Goal: Task Accomplishment & Management: Manage account settings

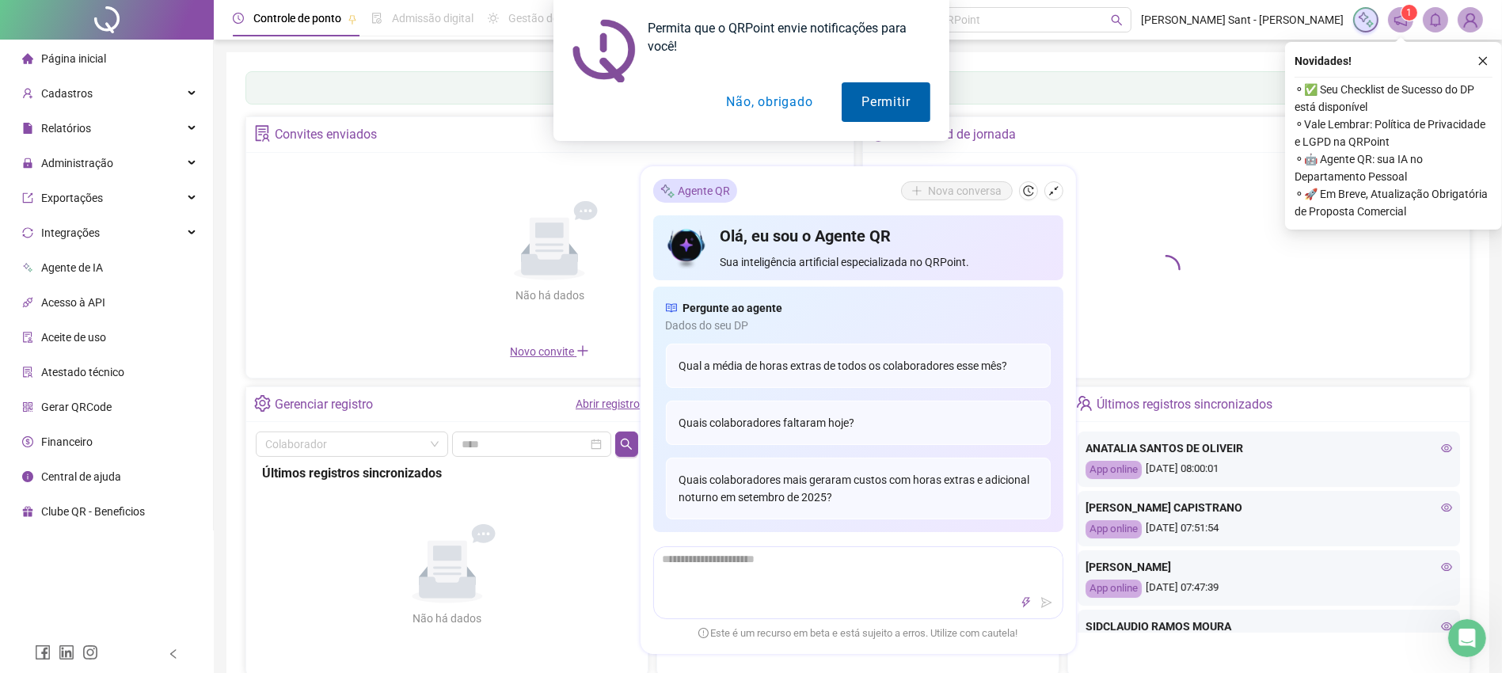
click at [906, 99] on button "Permitir" at bounding box center [886, 102] width 88 height 40
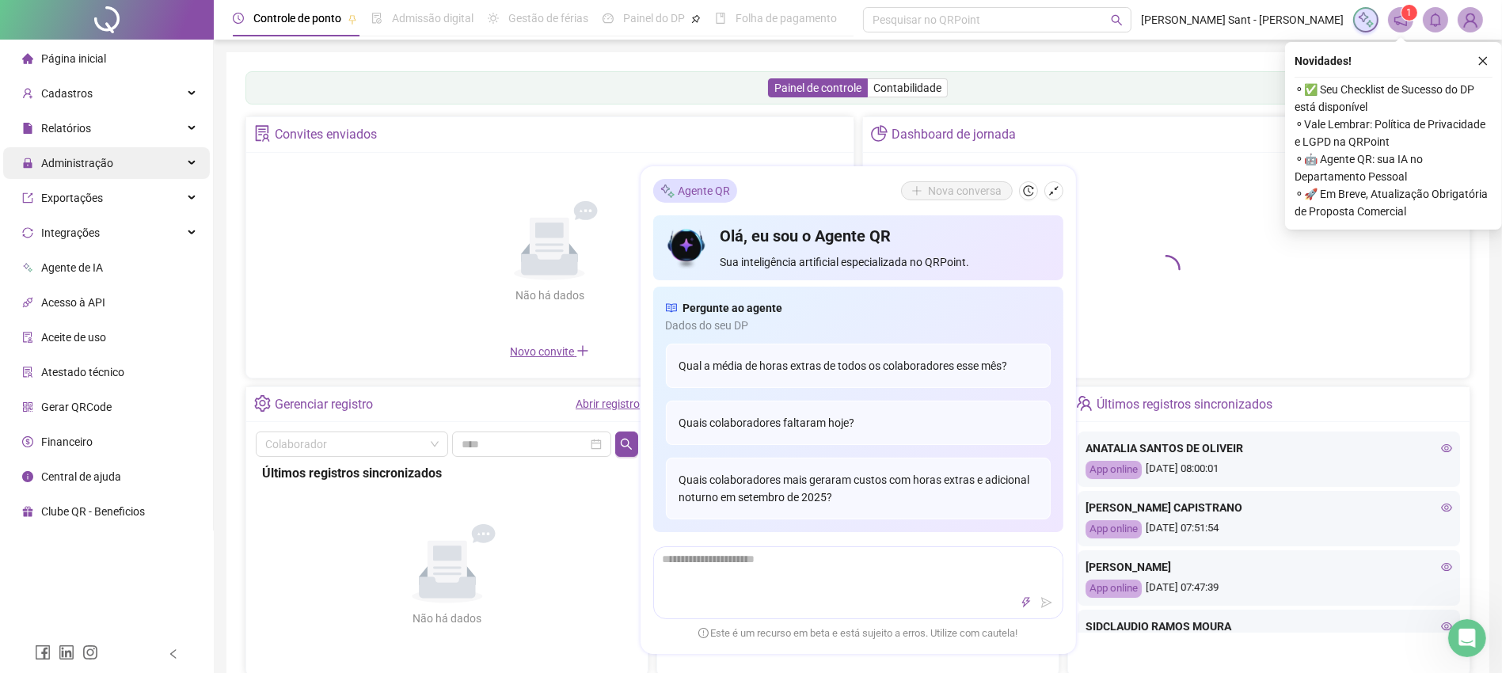
click at [107, 157] on span "Administração" at bounding box center [77, 163] width 72 height 13
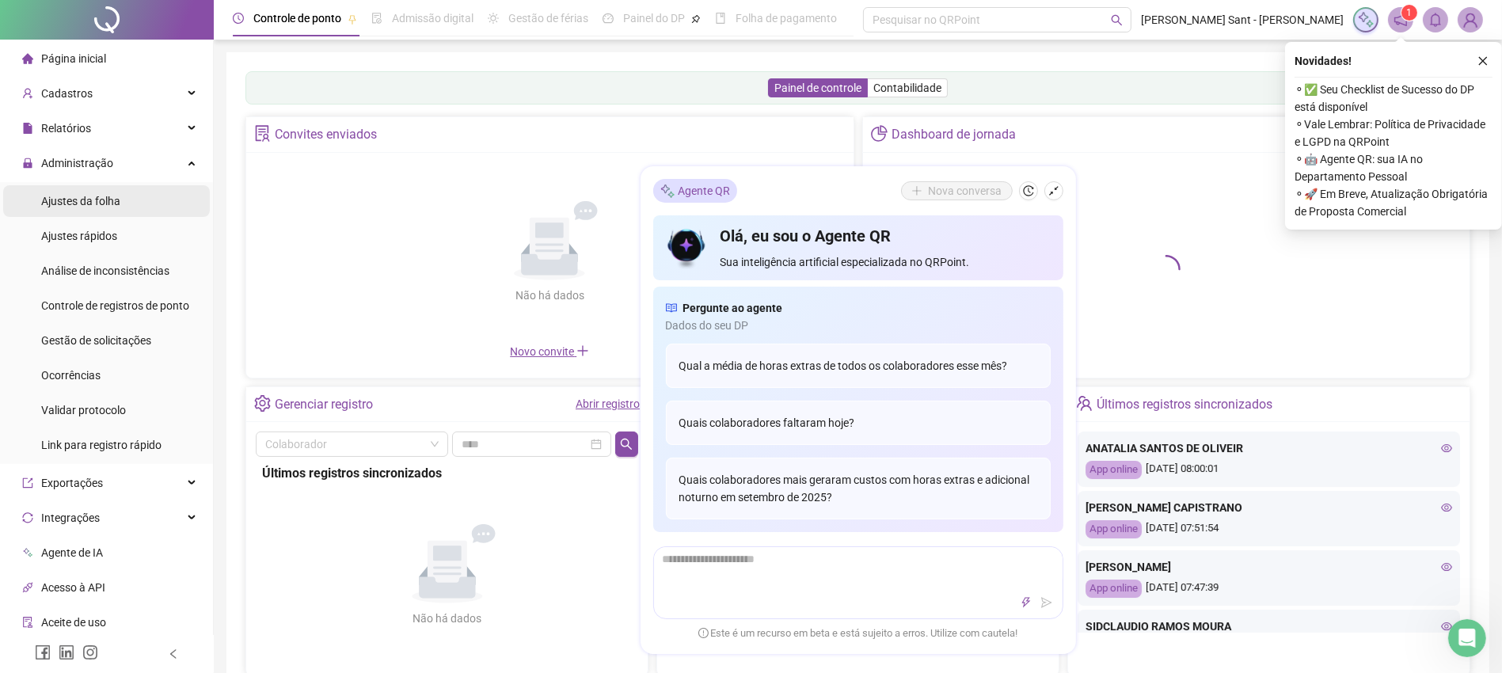
click at [108, 211] on div "Ajustes da folha" at bounding box center [80, 201] width 79 height 32
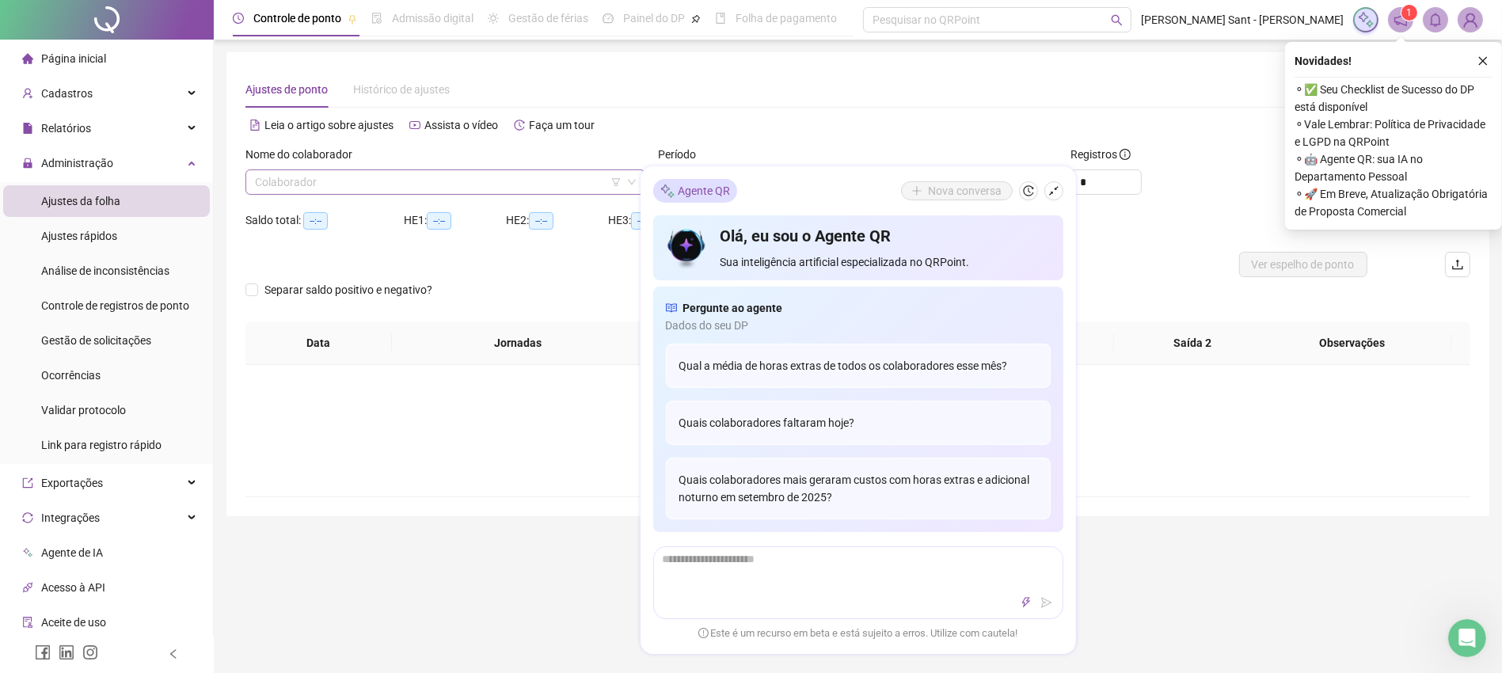
click at [386, 189] on input "search" at bounding box center [438, 182] width 367 height 24
click at [490, 174] on input "search" at bounding box center [438, 182] width 367 height 24
type input "**********"
click at [1239, 391] on div "Não há dados Não há dados" at bounding box center [857, 430] width 1225 height 131
click at [1028, 112] on div "Alternar para versão lite" at bounding box center [1164, 124] width 613 height 25
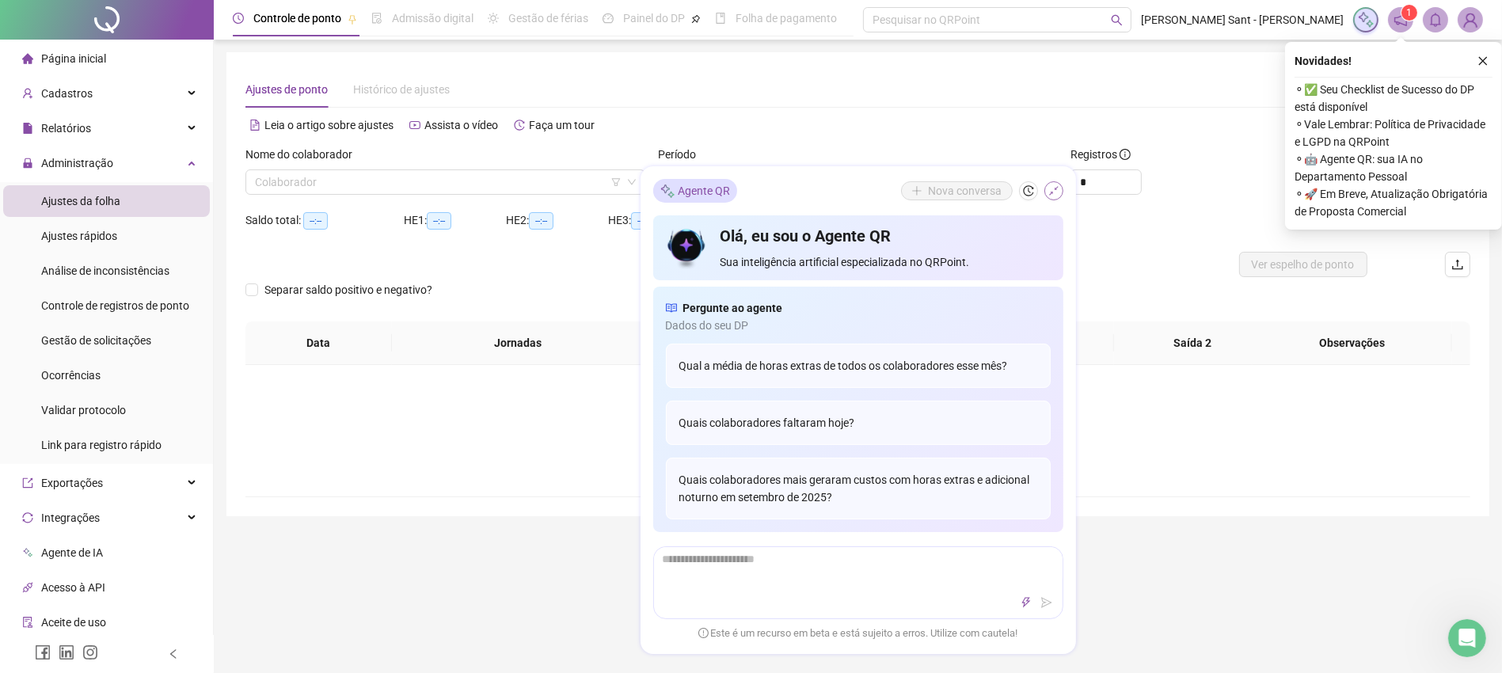
click at [1051, 188] on icon "shrink" at bounding box center [1053, 190] width 11 height 11
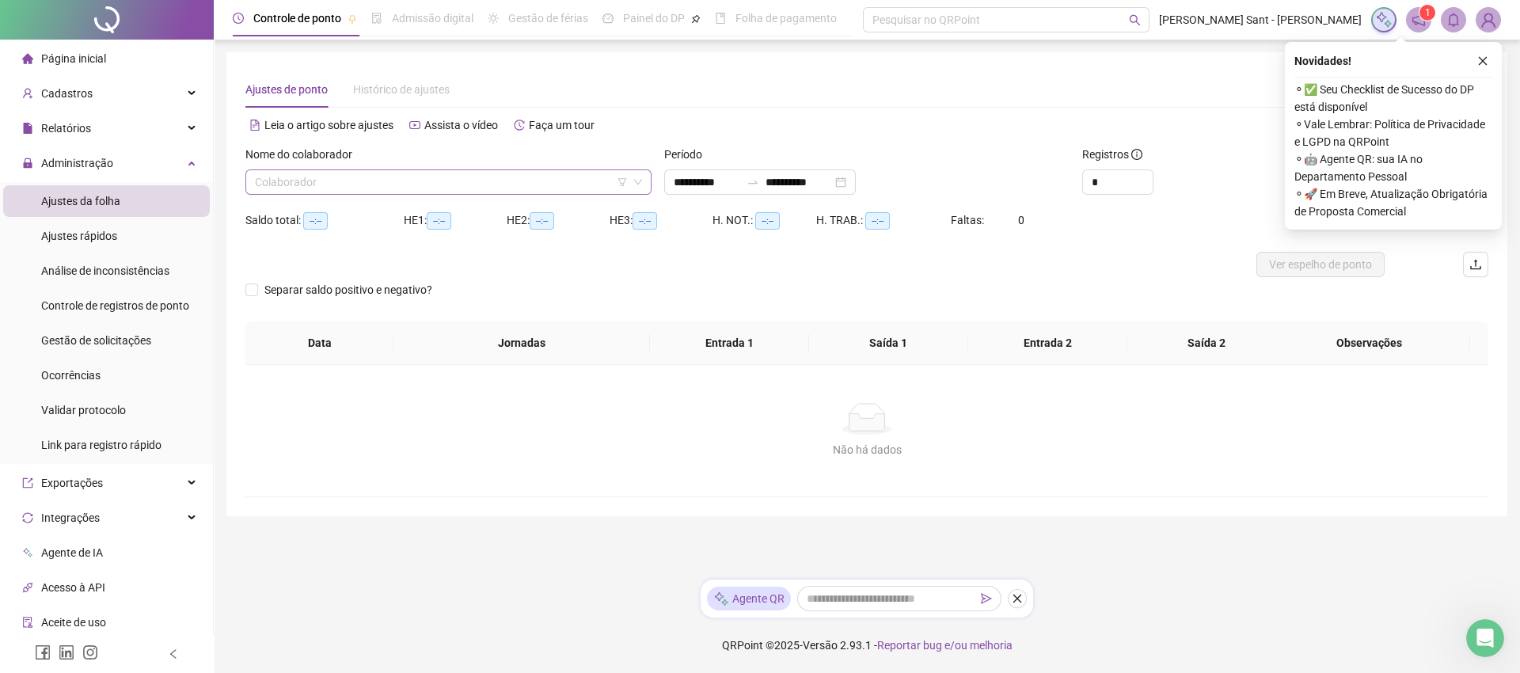
click at [515, 170] on input "search" at bounding box center [441, 182] width 373 height 24
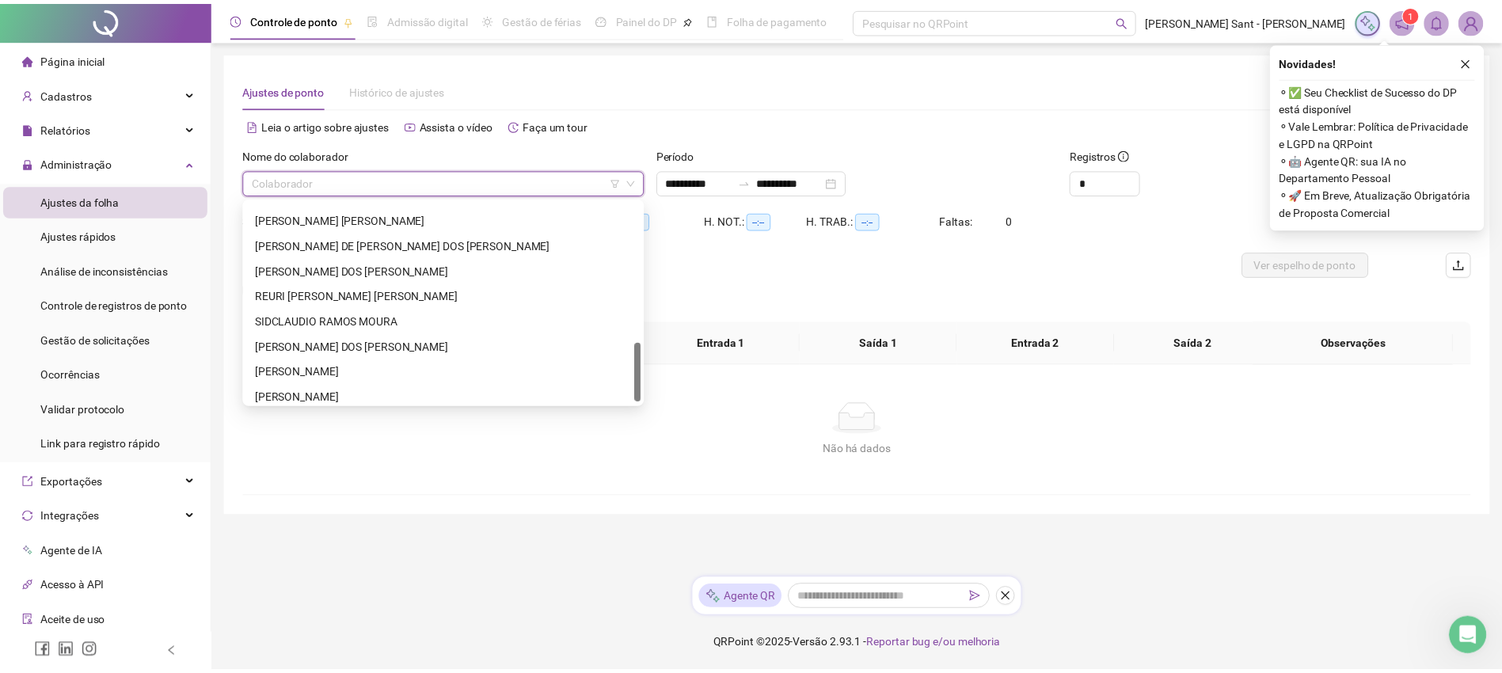
scroll to position [481, 0]
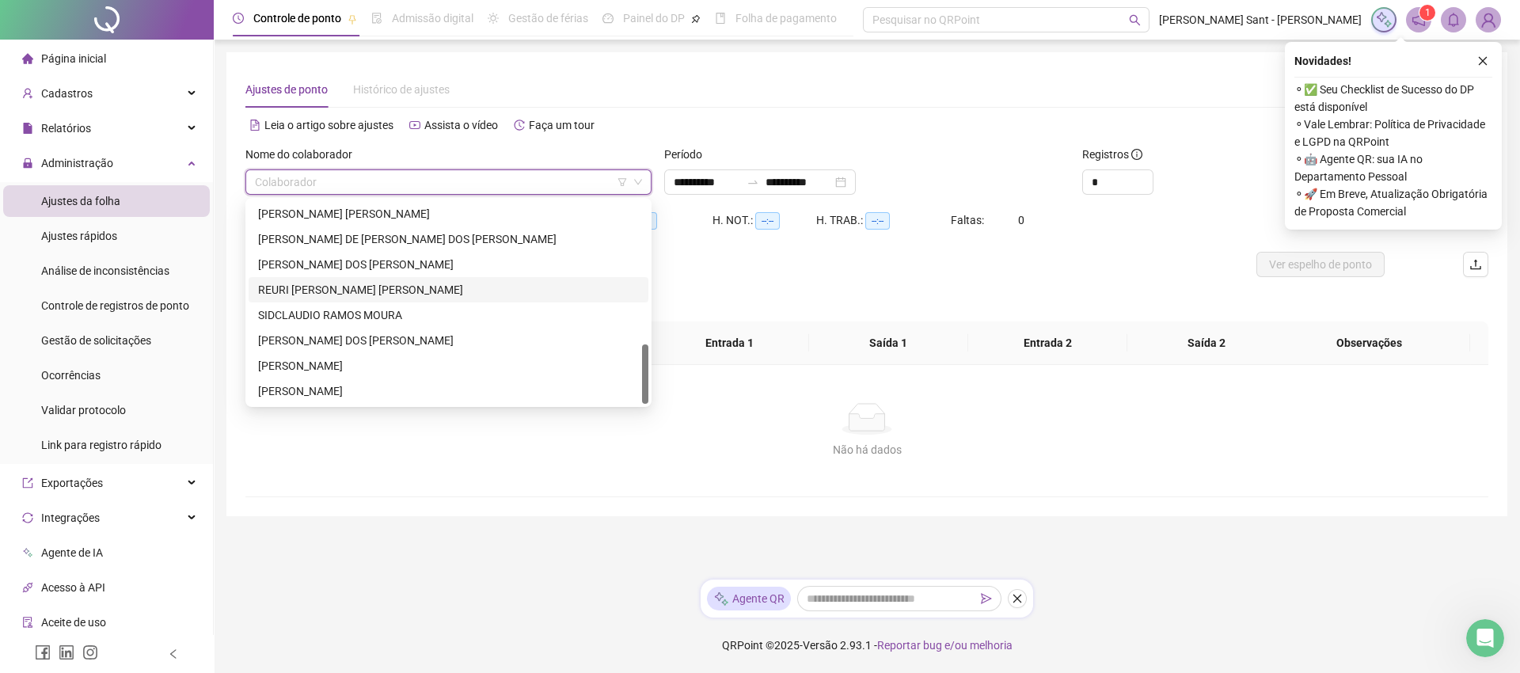
click at [345, 292] on div "REURI [PERSON_NAME] [PERSON_NAME]" at bounding box center [448, 289] width 381 height 17
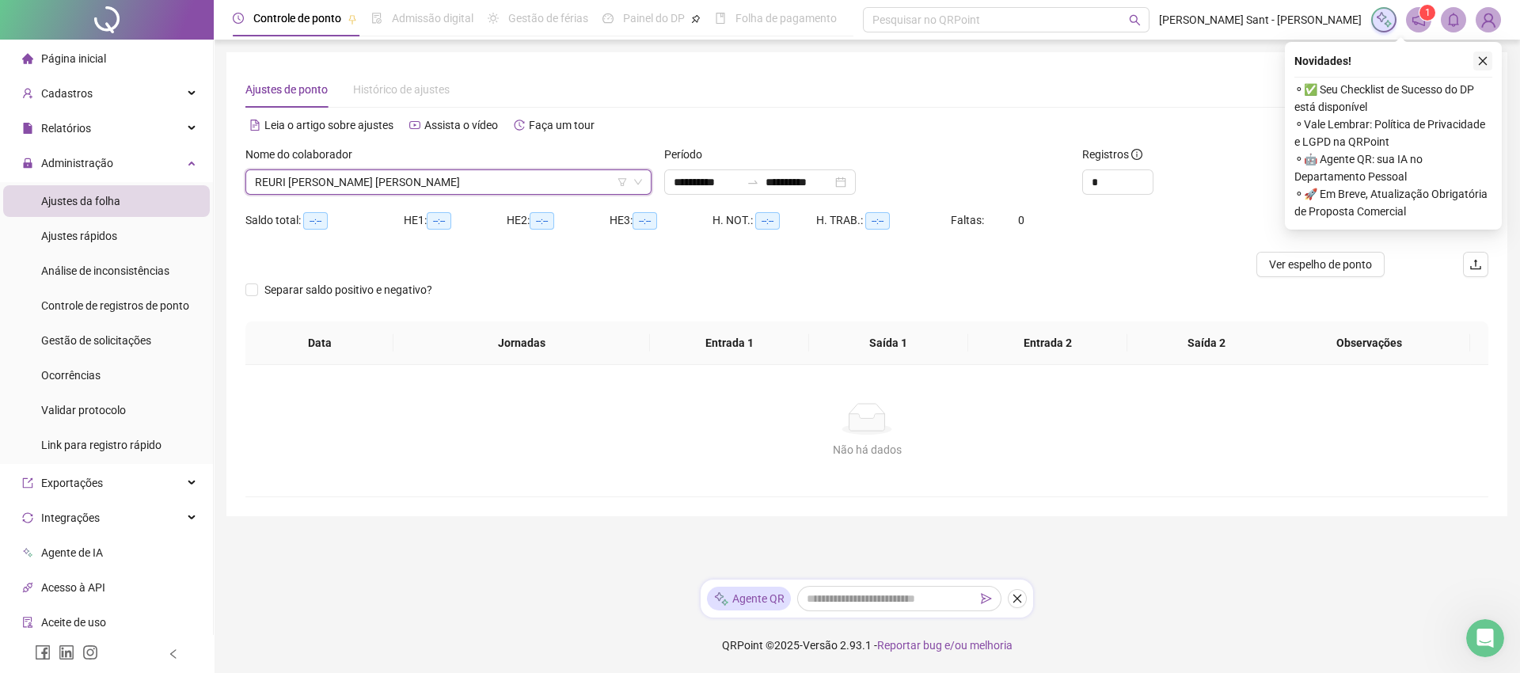
click at [1482, 52] on button "button" at bounding box center [1483, 60] width 19 height 19
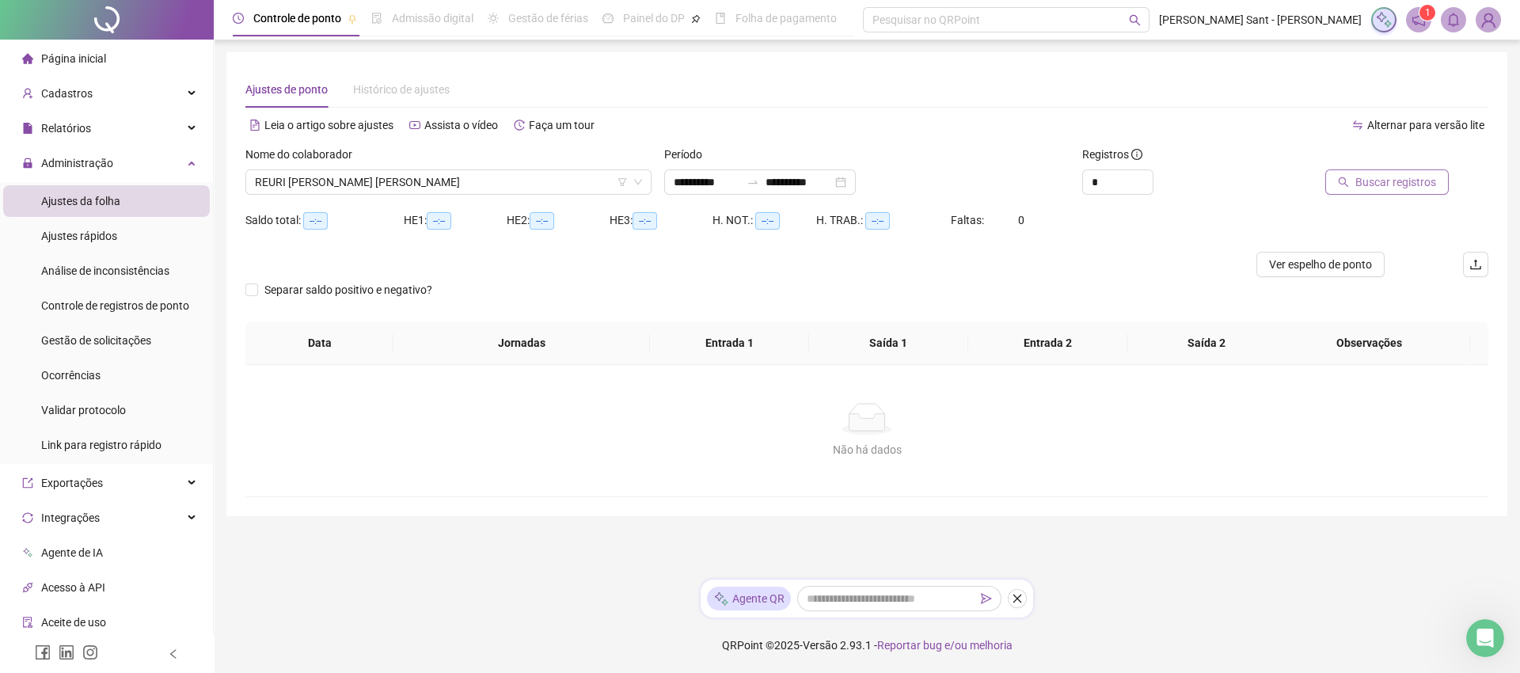
click at [1391, 173] on span "Buscar registros" at bounding box center [1396, 181] width 81 height 17
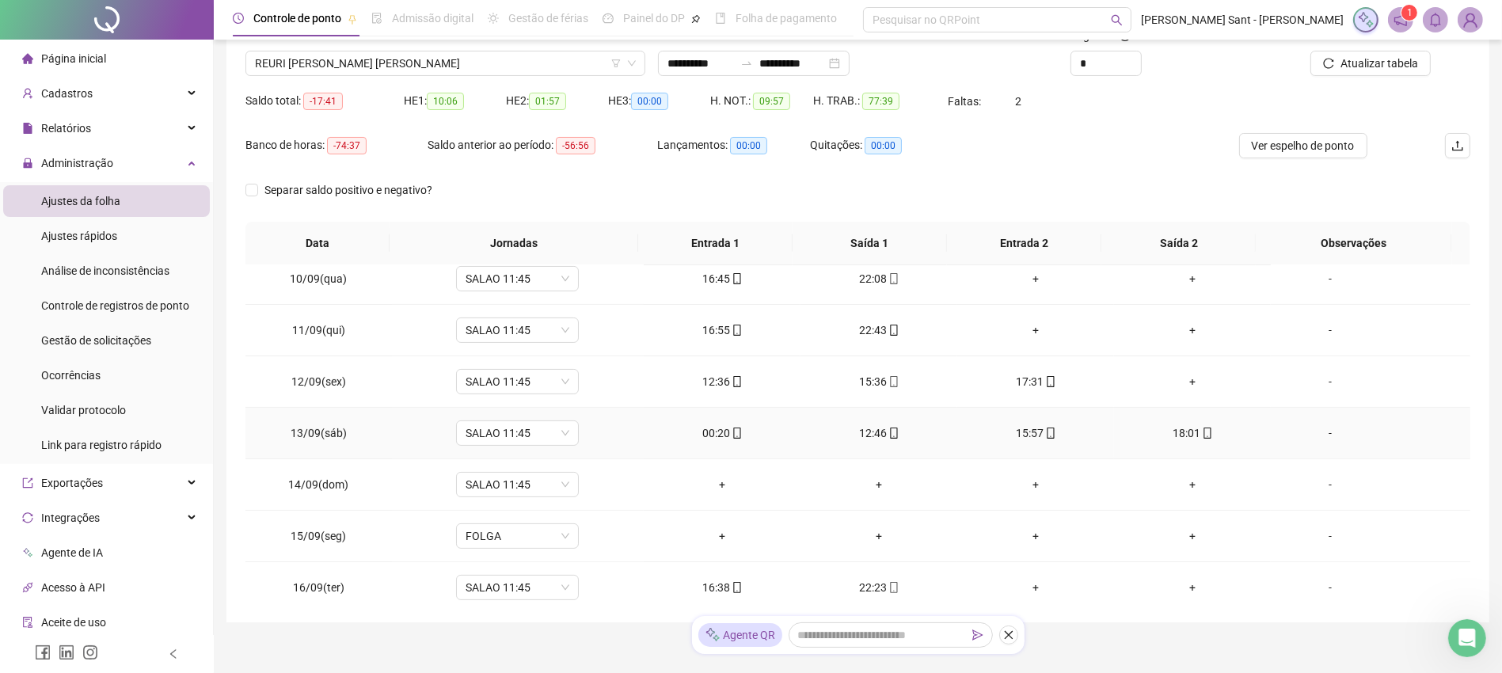
scroll to position [487, 0]
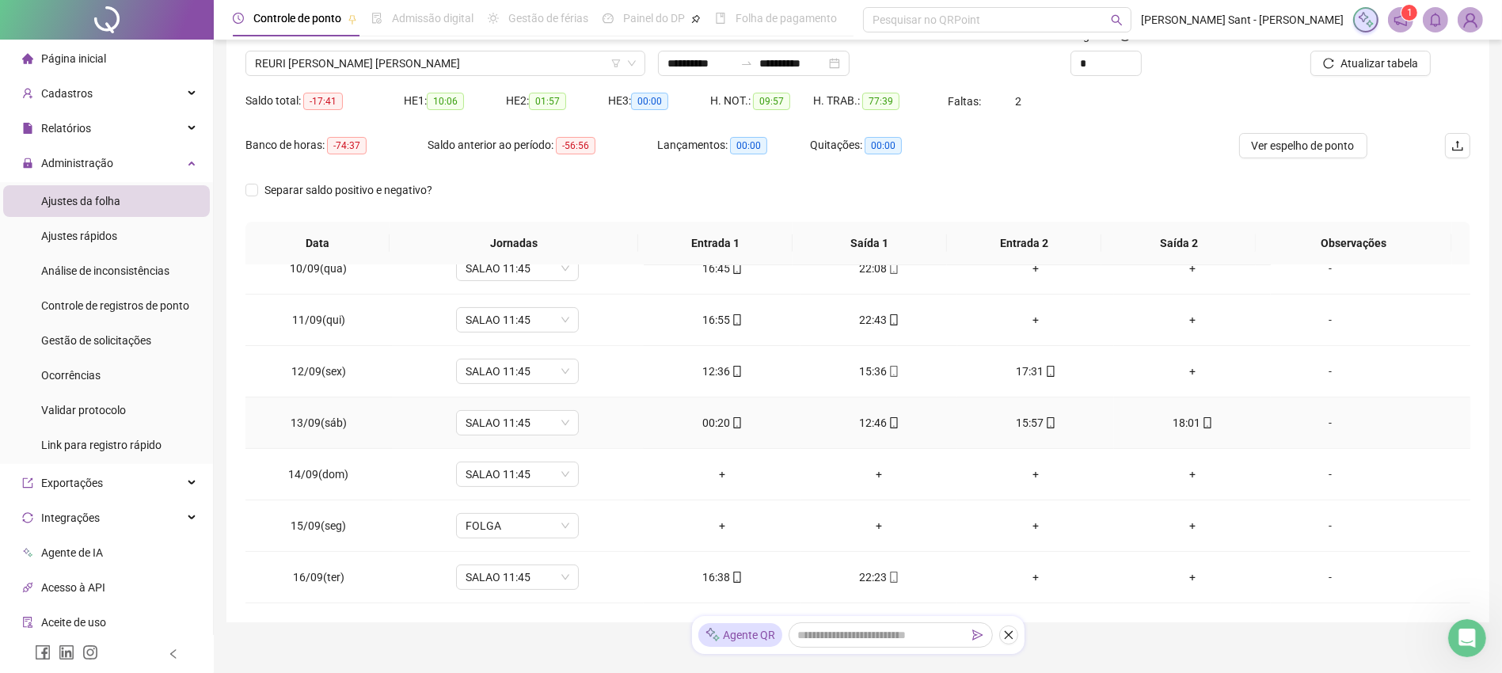
drag, startPoint x: 718, startPoint y: 418, endPoint x: 707, endPoint y: 423, distance: 12.1
click at [707, 423] on div "00:20" at bounding box center [721, 422] width 131 height 17
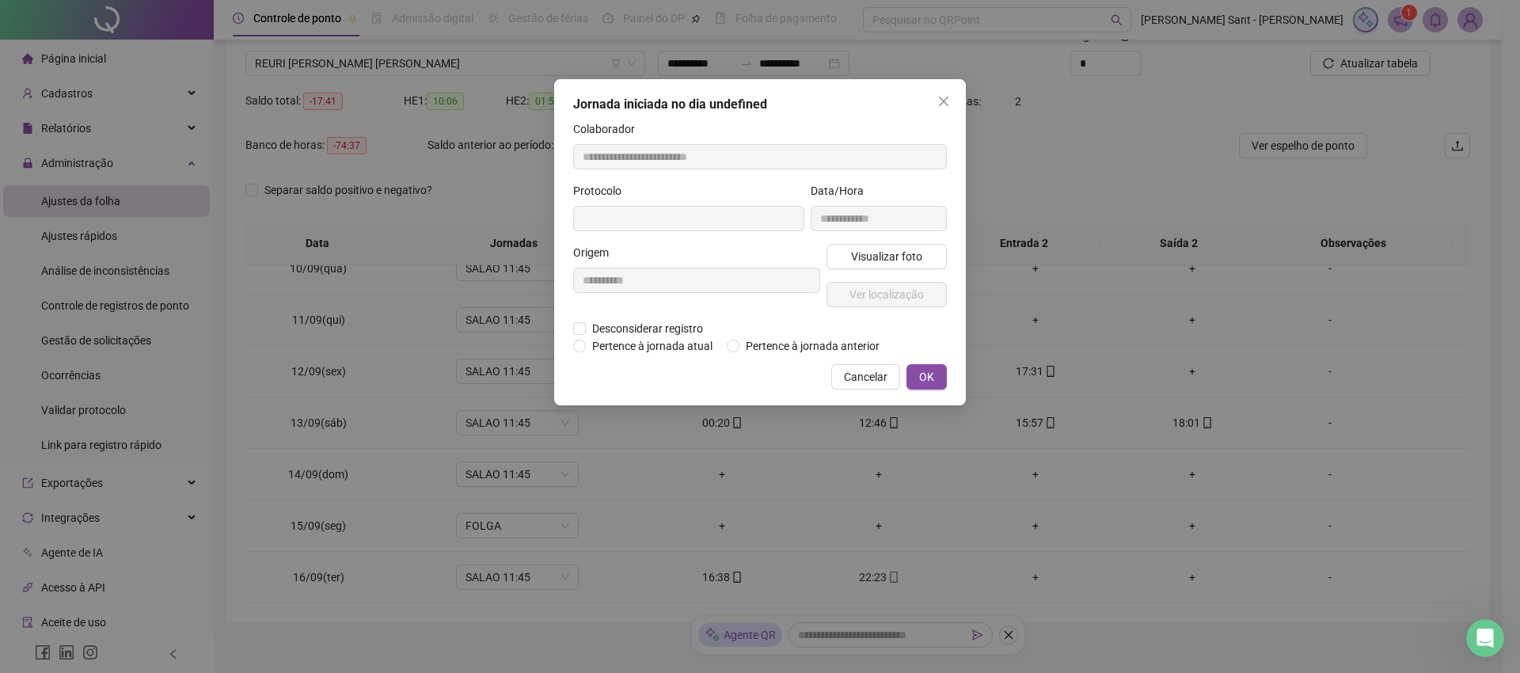
type input "**********"
drag, startPoint x: 771, startPoint y: 345, endPoint x: 797, endPoint y: 346, distance: 25.4
click at [787, 345] on span "Pertence à jornada anterior" at bounding box center [813, 347] width 146 height 17
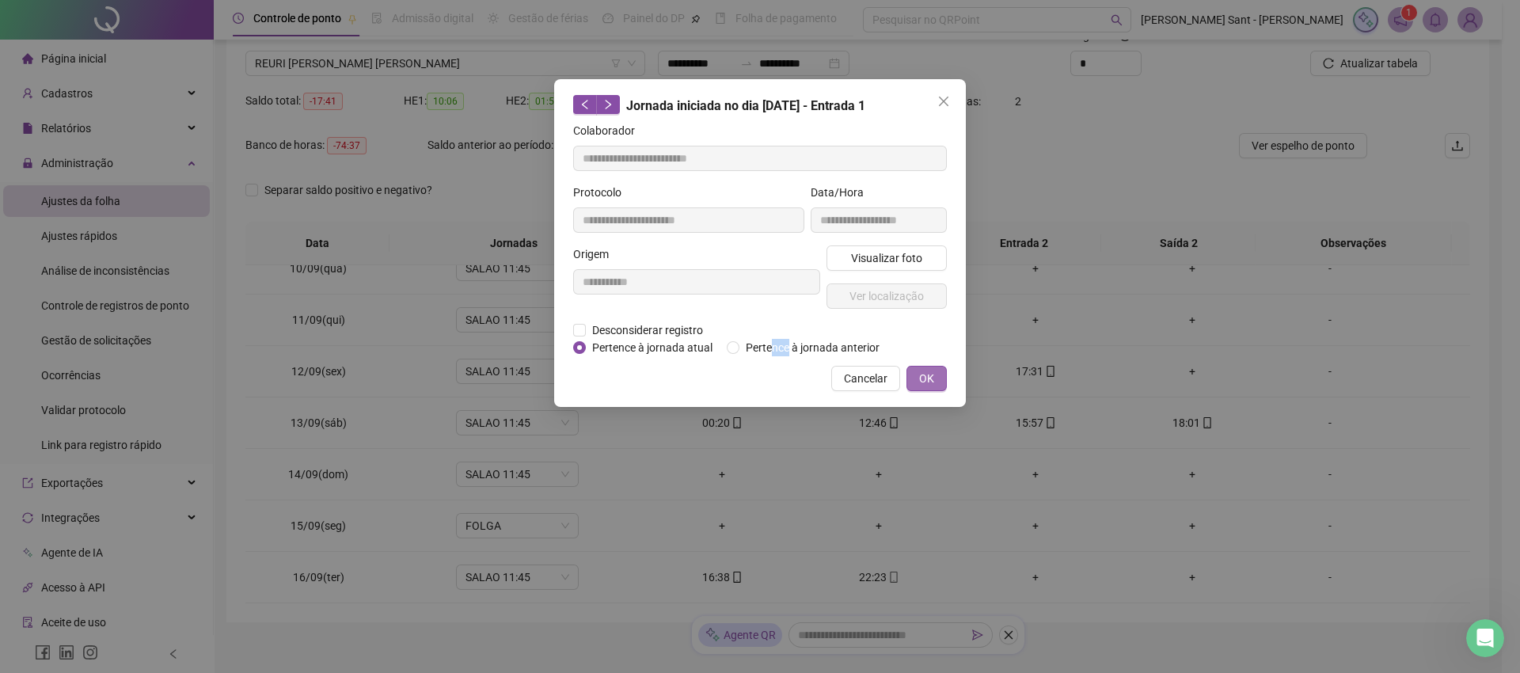
click at [930, 375] on span "OK" at bounding box center [926, 378] width 15 height 17
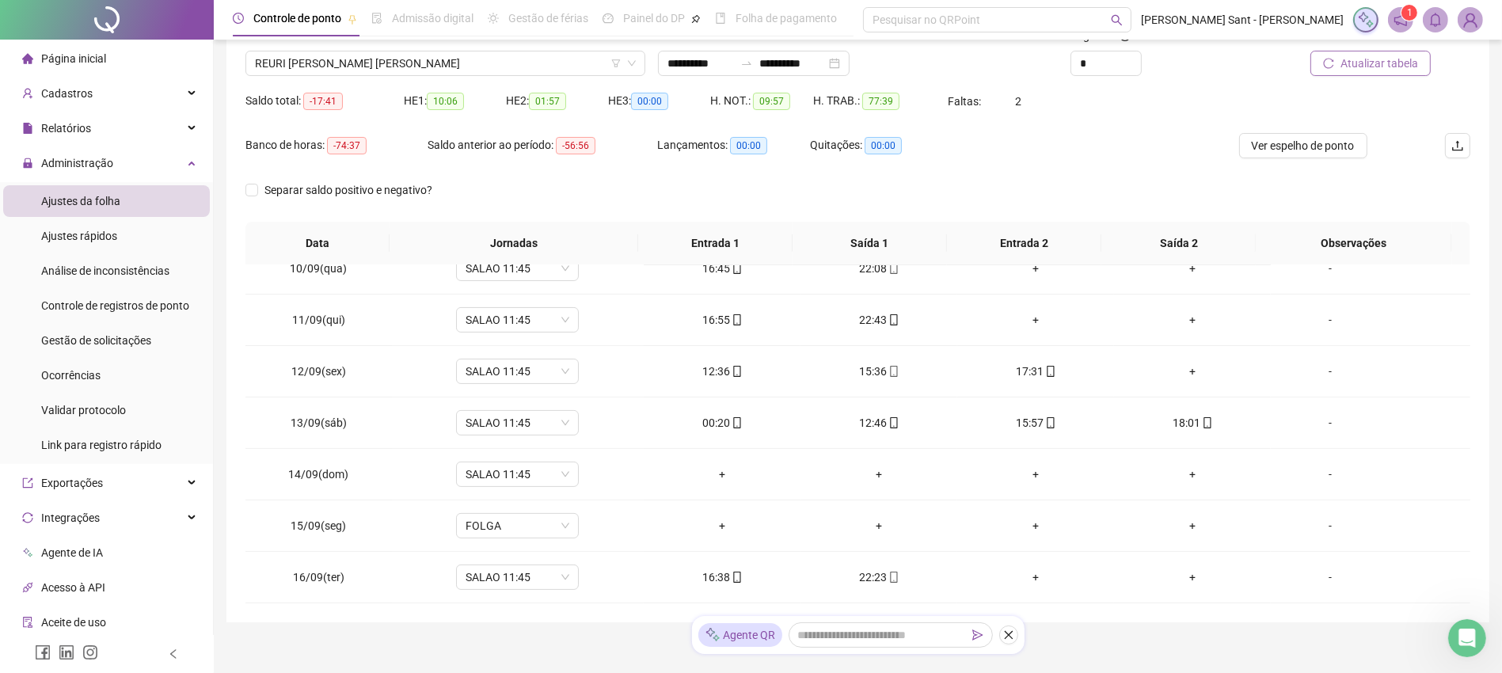
click at [1409, 59] on span "Atualizar tabela" at bounding box center [1380, 63] width 78 height 17
click at [701, 393] on td "12:36" at bounding box center [722, 371] width 157 height 51
click at [709, 426] on div "00:20" at bounding box center [721, 422] width 131 height 17
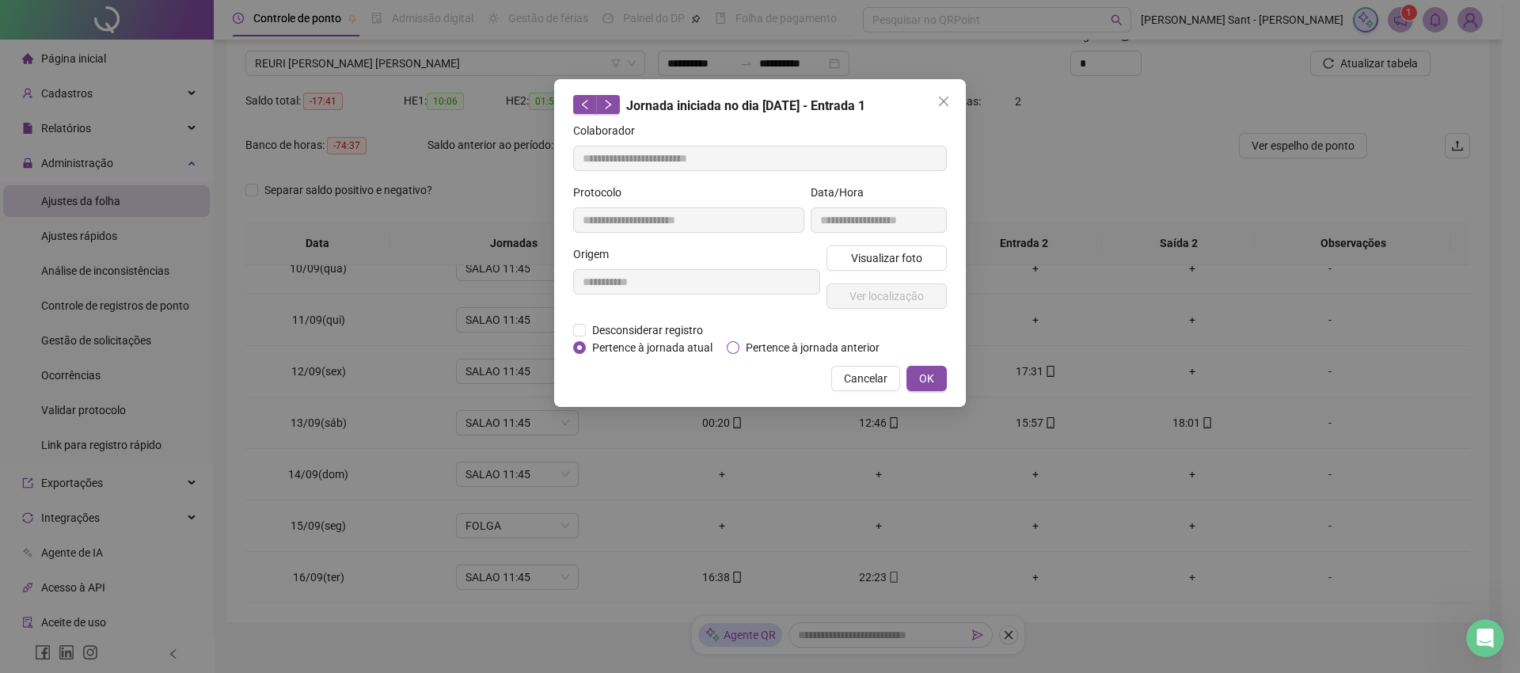
click at [854, 342] on span "Pertence à jornada anterior" at bounding box center [813, 347] width 146 height 17
click at [919, 370] on span "OK" at bounding box center [926, 378] width 15 height 17
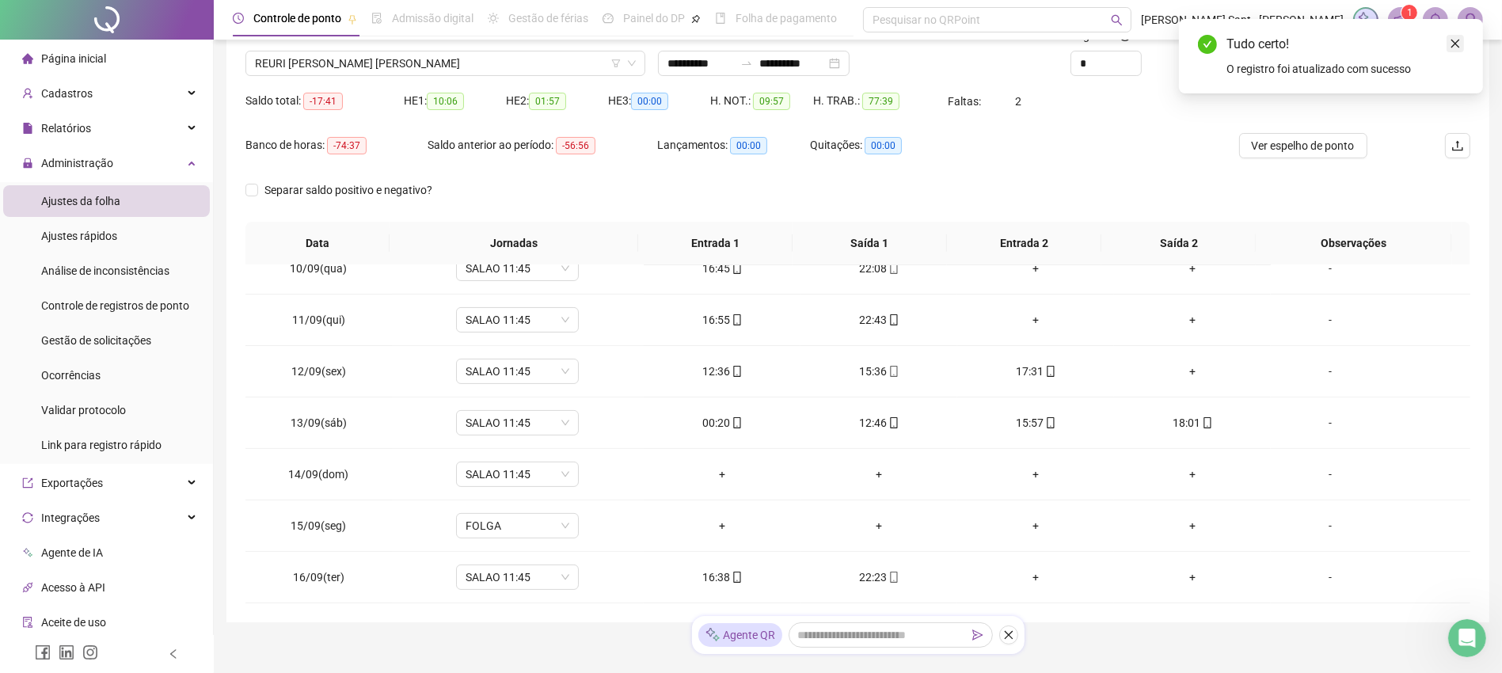
click at [1453, 46] on icon "close" at bounding box center [1455, 43] width 11 height 11
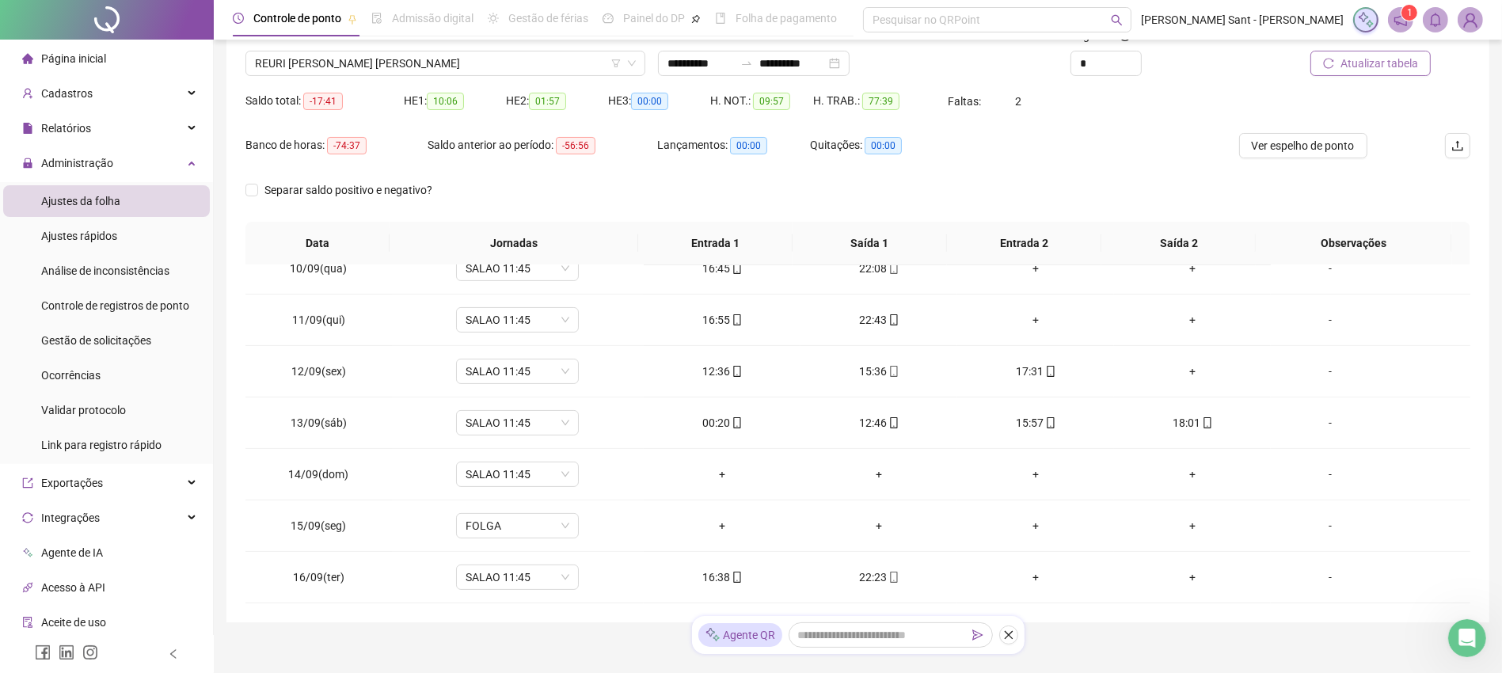
click at [1347, 59] on span "Atualizar tabela" at bounding box center [1380, 63] width 78 height 17
click at [1319, 470] on div "-" at bounding box center [1330, 474] width 93 height 17
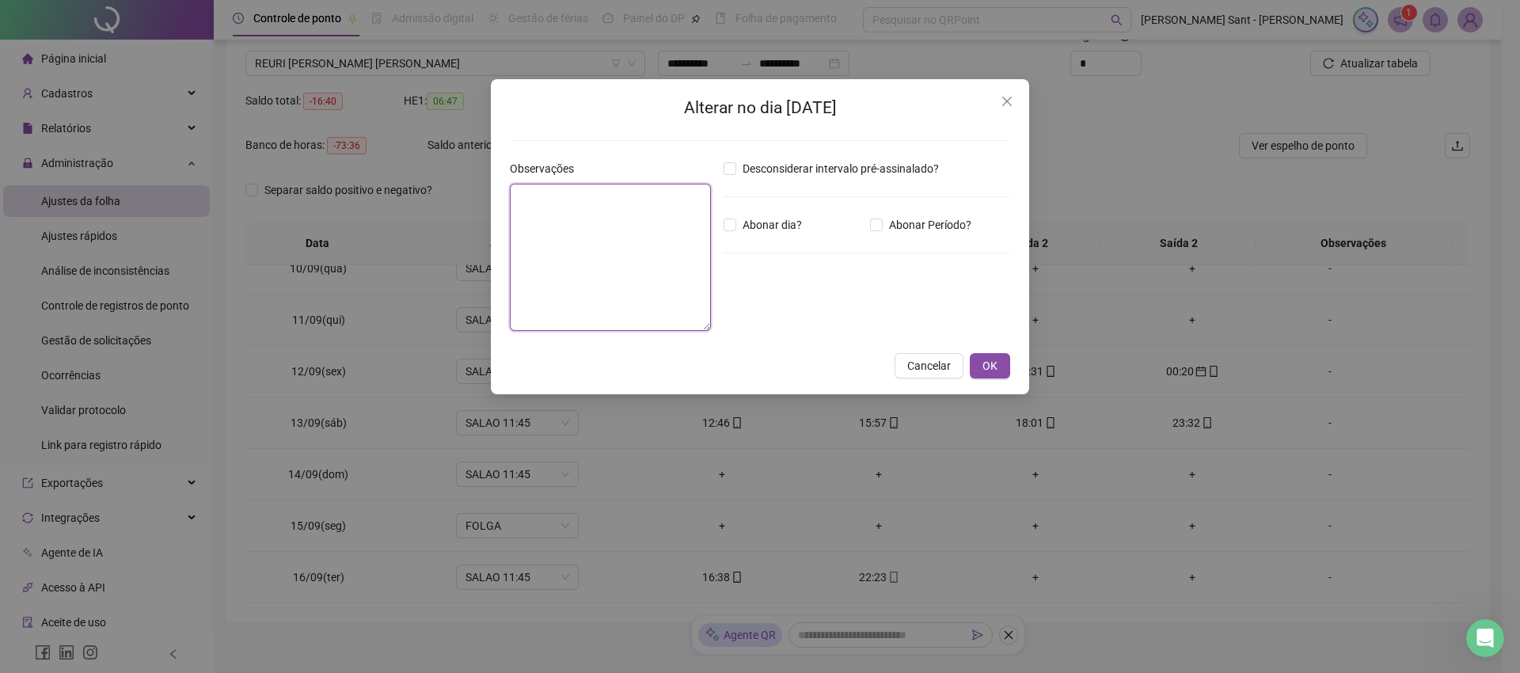
click at [587, 250] on textarea at bounding box center [610, 257] width 201 height 147
click at [647, 246] on textarea at bounding box center [610, 257] width 201 height 147
type textarea "********"
click at [991, 365] on span "OK" at bounding box center [990, 365] width 15 height 17
